Goal: Information Seeking & Learning: Understand process/instructions

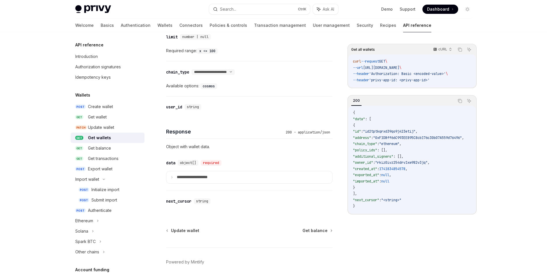
scroll to position [264, 0]
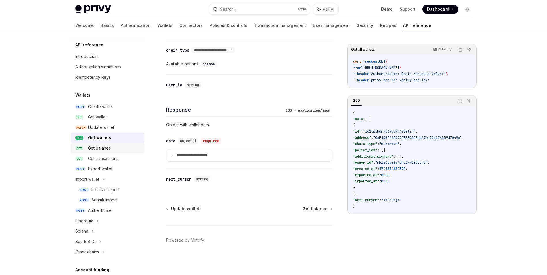
click at [102, 149] on div "Get balance" at bounding box center [99, 148] width 23 height 7
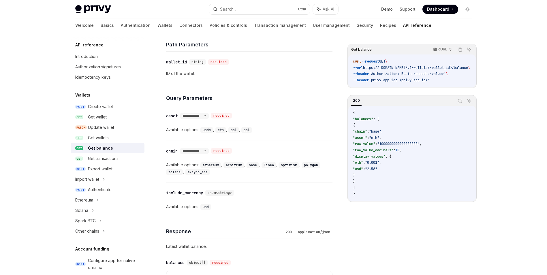
scroll to position [173, 0]
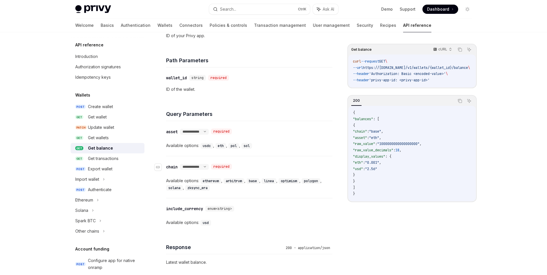
drag, startPoint x: 428, startPoint y: 216, endPoint x: 303, endPoint y: 166, distance: 134.6
click at [427, 216] on div "Get balance cURL Copy Ask AI curl --request GET \ --url https://[DOMAIN_NAME]/v…" at bounding box center [412, 159] width 129 height 231
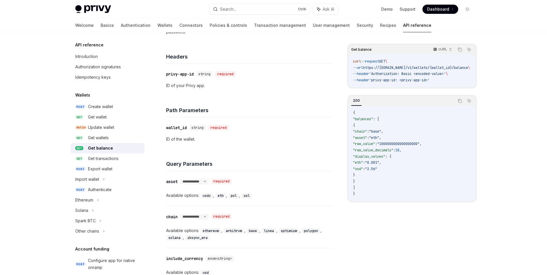
scroll to position [144, 0]
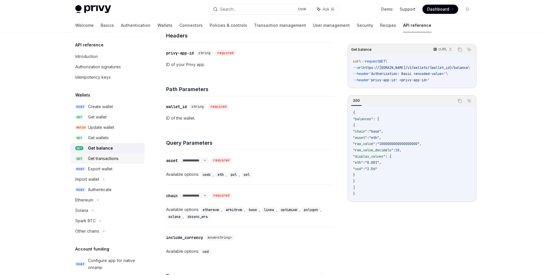
click at [114, 157] on div "Get transactions" at bounding box center [103, 158] width 31 height 7
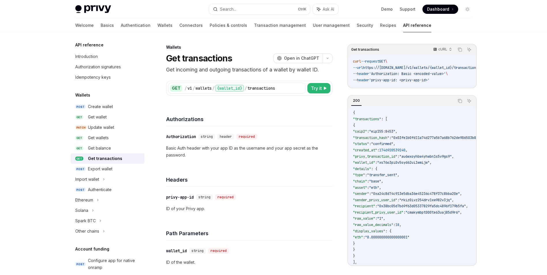
click at [289, 123] on h4 "Authorizations" at bounding box center [249, 119] width 166 height 8
click at [111, 148] on div "Get balance" at bounding box center [114, 148] width 53 height 7
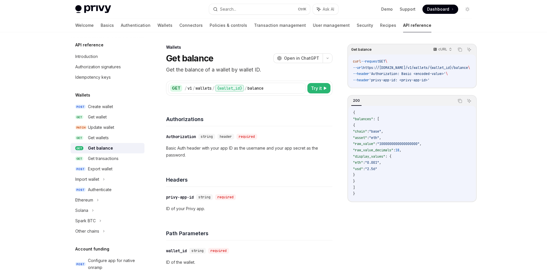
click at [290, 117] on h4 "Authorizations" at bounding box center [249, 119] width 166 height 8
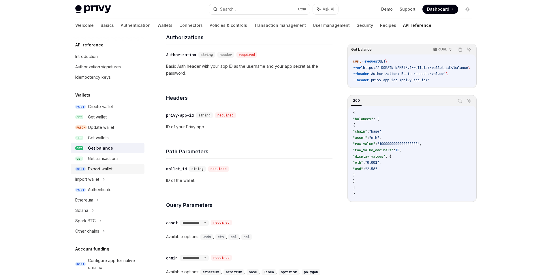
scroll to position [87, 0]
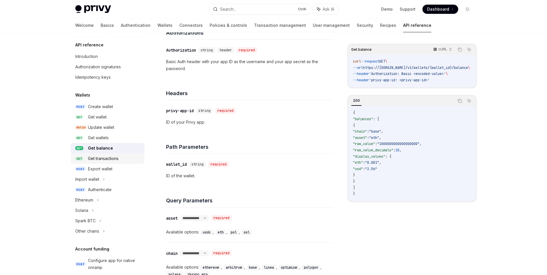
click at [99, 157] on div "Get transactions" at bounding box center [103, 158] width 31 height 7
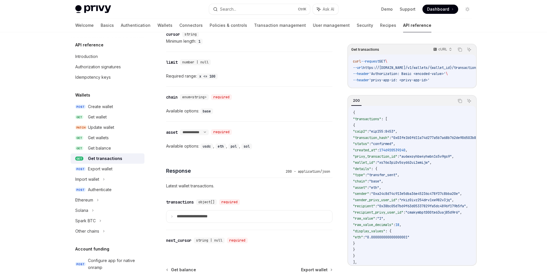
scroll to position [299, 0]
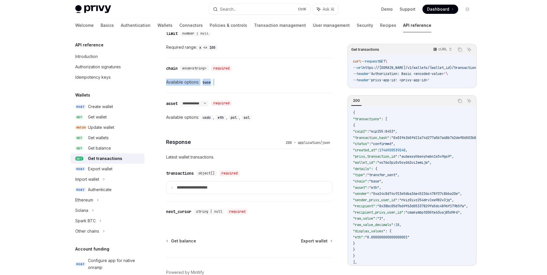
drag, startPoint x: 162, startPoint y: 79, endPoint x: 255, endPoint y: 80, distance: 92.9
click at [255, 80] on div "Wallets Get transactions OpenAI Open in ChatGPT Get incoming and outgoing trans…" at bounding box center [195, 26] width 277 height 563
click at [435, 153] on code "{ "transactions" : [ { "caip2" : "eip155:8453" , "transaction_hash" : "0x03fe1b…" at bounding box center [449, 194] width 192 height 168
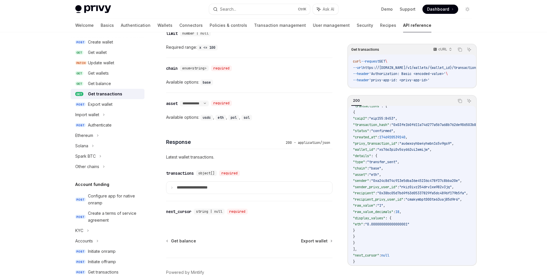
scroll to position [87, 0]
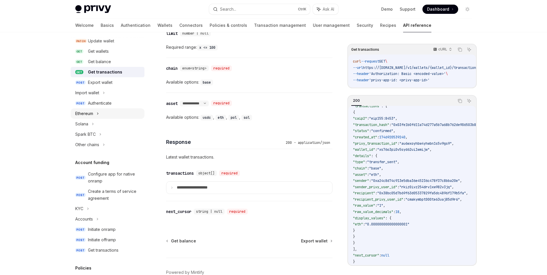
click at [95, 115] on div "Ethereum" at bounding box center [108, 113] width 74 height 10
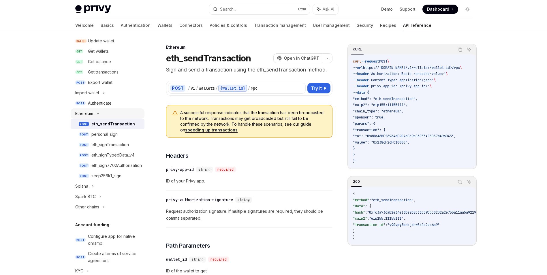
click at [89, 110] on div "Ethereum" at bounding box center [108, 113] width 74 height 10
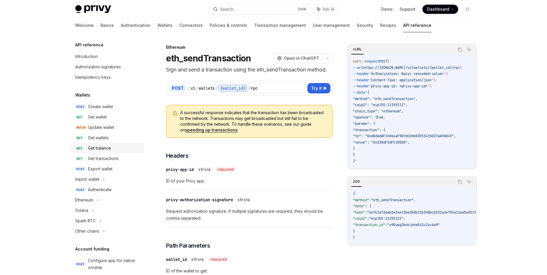
click at [106, 143] on link "GET Get balance" at bounding box center [108, 148] width 74 height 10
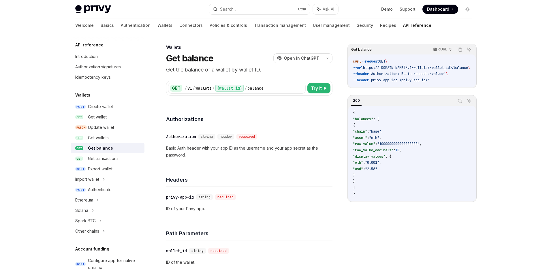
type textarea "*"
